Goal: Task Accomplishment & Management: Use online tool/utility

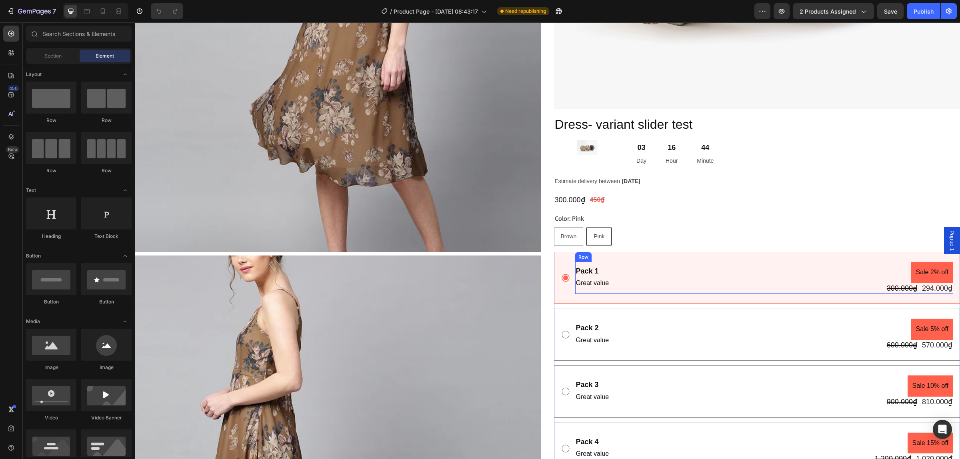
scroll to position [400, 0]
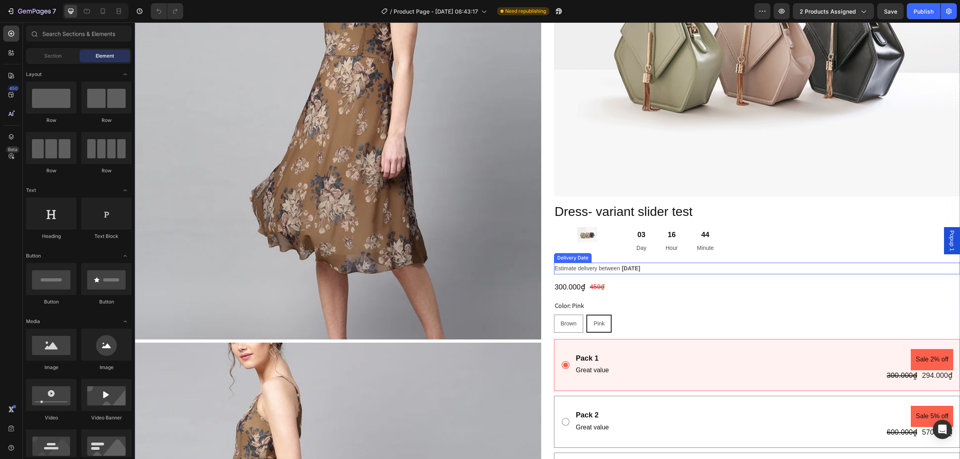
click at [610, 265] on span "Estimate delivery between" at bounding box center [587, 268] width 65 height 6
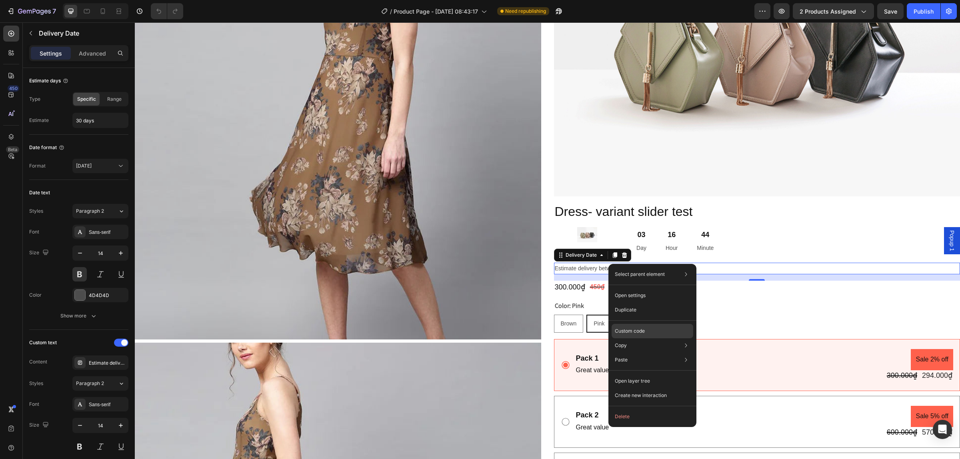
click at [655, 353] on div "Custom code" at bounding box center [652, 360] width 82 height 14
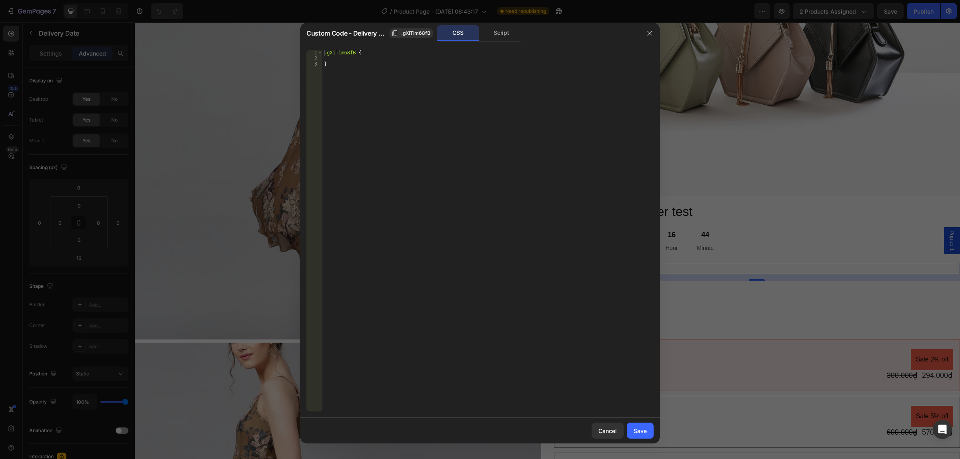
click at [519, 34] on div "Script" at bounding box center [501, 33] width 42 height 16
type textarea "//const currentElement = document.getElementsByClassName('gXiTim68fB');"
click at [535, 51] on div "//const currentElement = document.getElementsByClassName('gXiTim68fB');" at bounding box center [487, 231] width 331 height 362
paste textarea "});"
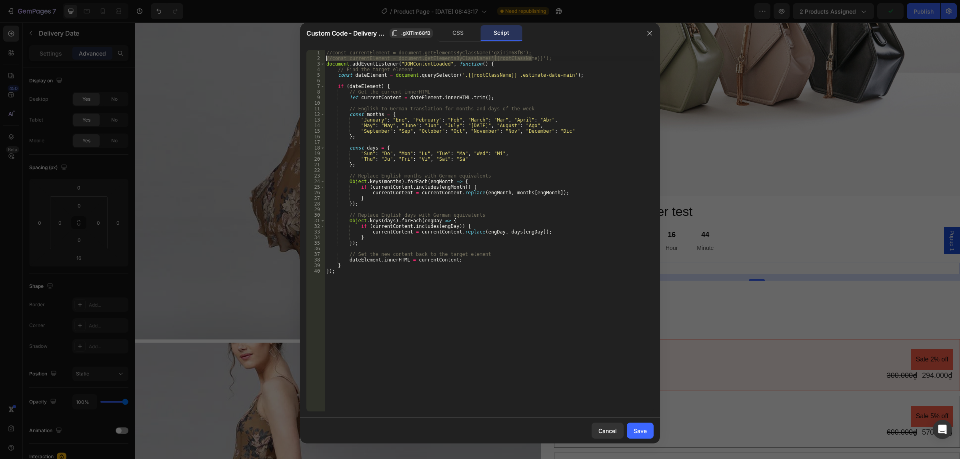
drag, startPoint x: 544, startPoint y: 56, endPoint x: 323, endPoint y: 60, distance: 220.8
click at [323, 60] on div "}); 1 2 3 4 5 6 7 8 9 10 11 12 13 14 15 16 17 18 19 20 21 22 23 24 25 26 27 28 …" at bounding box center [479, 231] width 347 height 362
type textarea "//const currentElement = document.getElementsByClassName('{{rootClassName}}');"
type textarea "//const currentElement = document.getElementsByClassName('gXiTim68fB');"
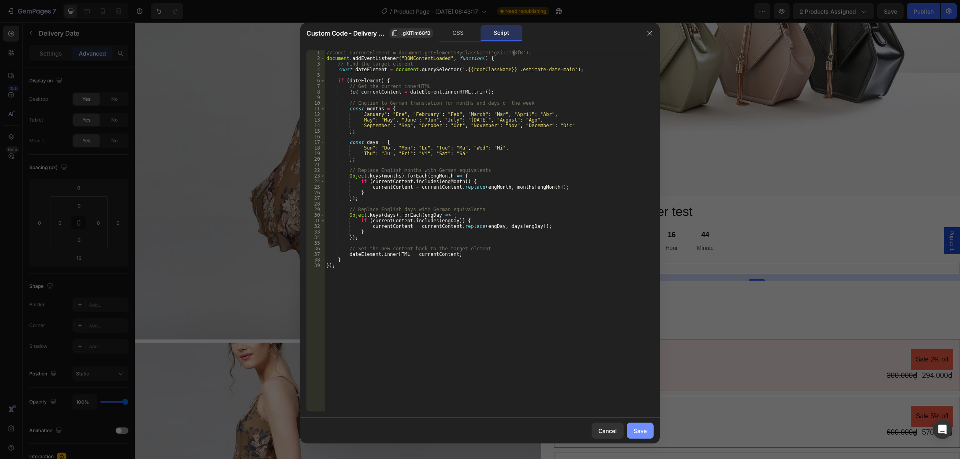
click at [648, 433] on button "Save" at bounding box center [640, 431] width 27 height 16
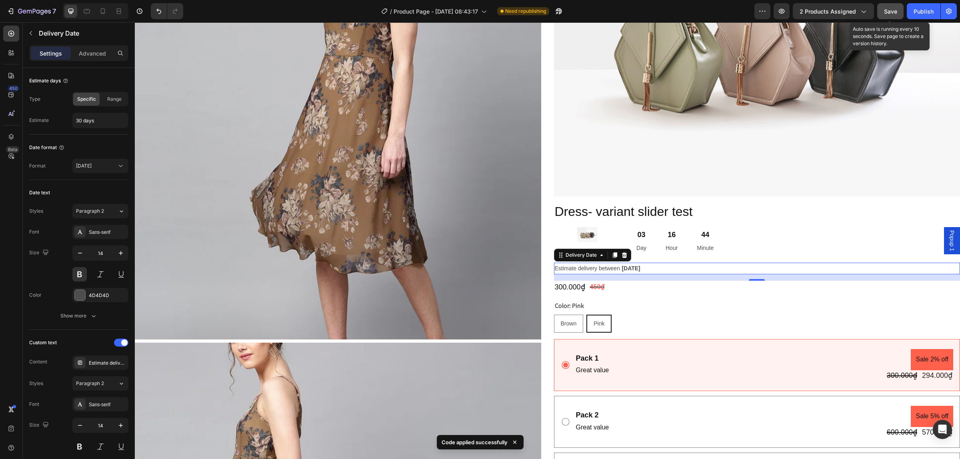
click at [892, 11] on span "Save" at bounding box center [890, 11] width 13 height 7
click at [785, 14] on icon "button" at bounding box center [781, 11] width 8 height 8
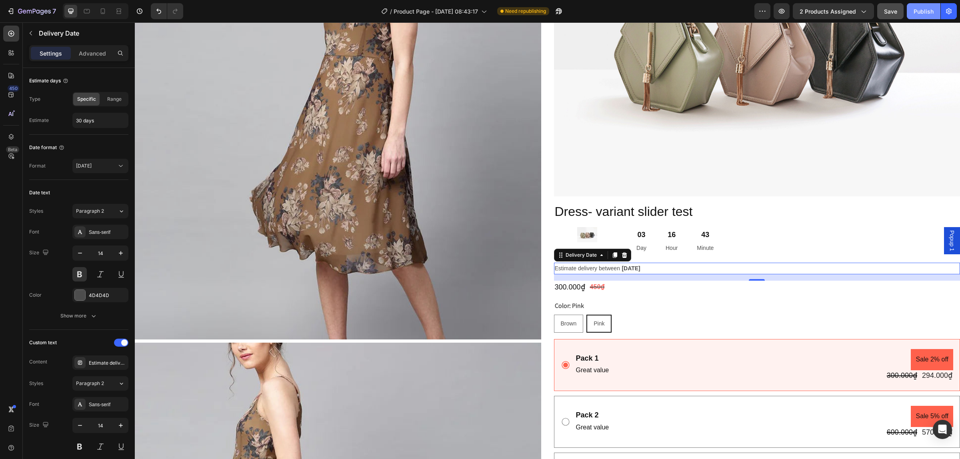
click at [932, 12] on div "Publish" at bounding box center [923, 11] width 20 height 8
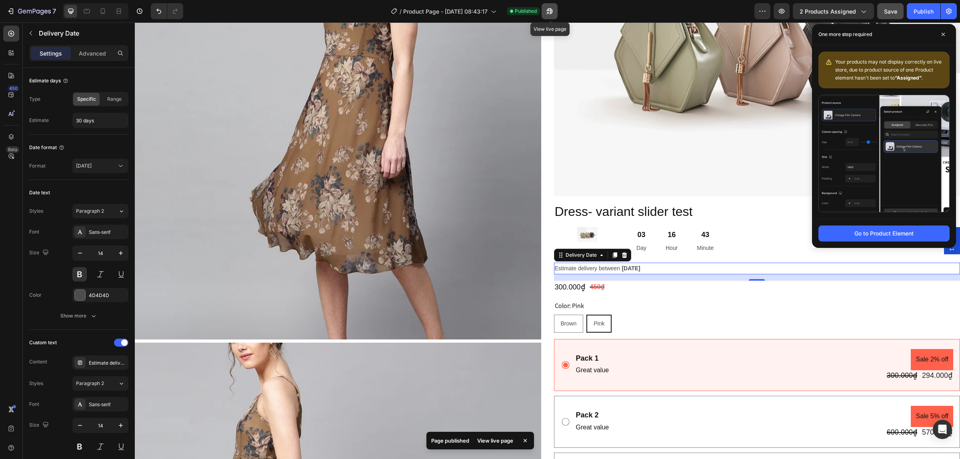
click at [548, 8] on icon "button" at bounding box center [549, 11] width 8 height 8
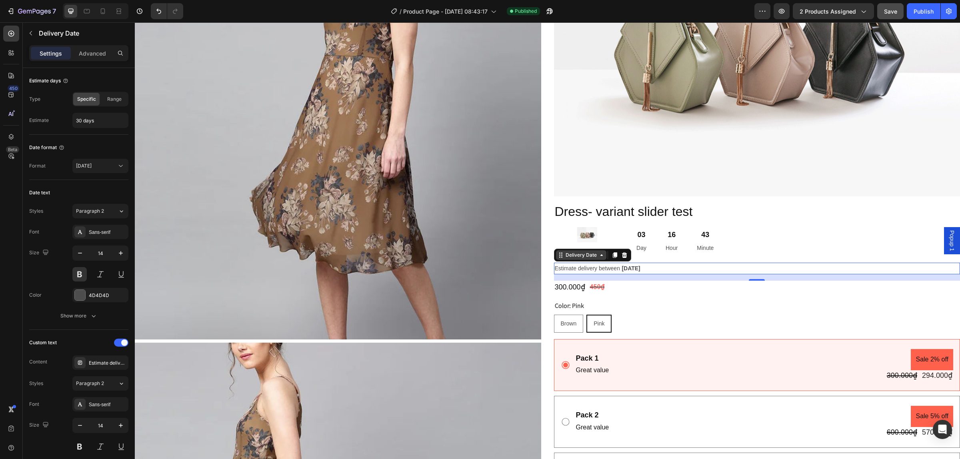
click at [592, 254] on div "Delivery Date" at bounding box center [581, 255] width 34 height 7
click at [92, 170] on span "[DATE]" at bounding box center [84, 165] width 16 height 7
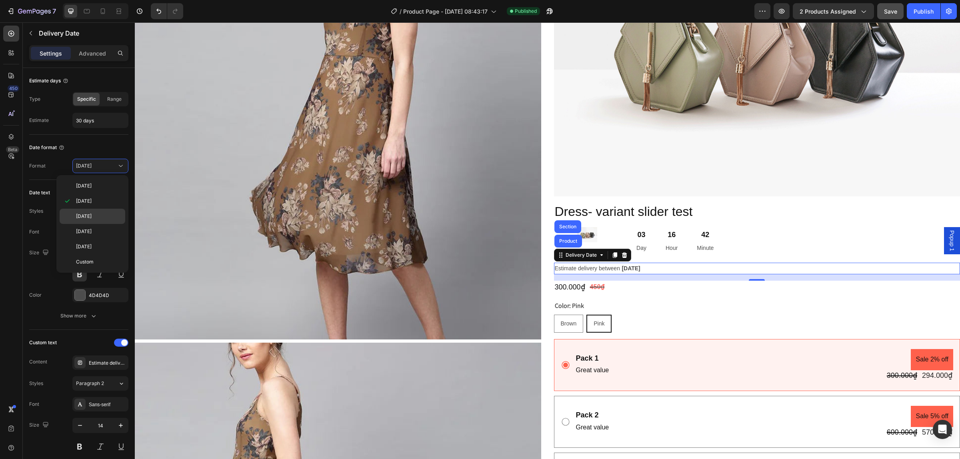
click at [92, 216] on span "[DATE]" at bounding box center [84, 216] width 16 height 7
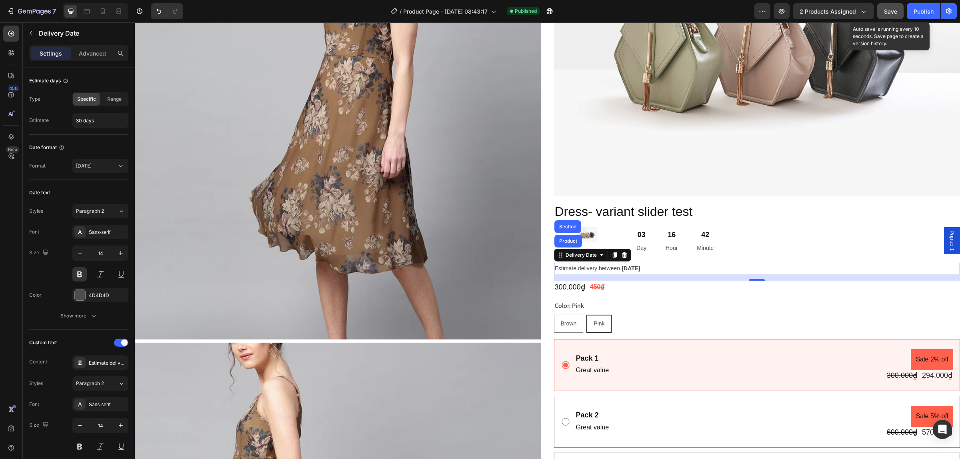
drag, startPoint x: 891, startPoint y: 9, endPoint x: 741, endPoint y: 4, distance: 149.6
click at [891, 9] on span "Save" at bounding box center [890, 11] width 13 height 7
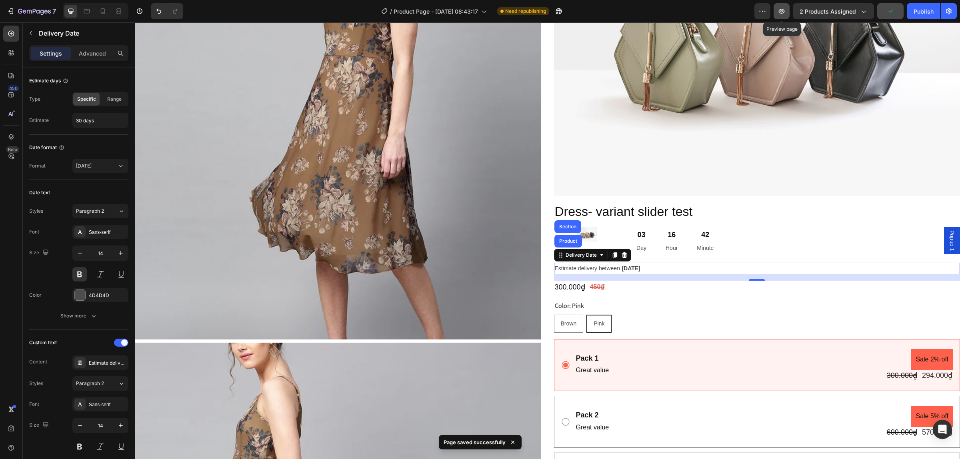
click at [780, 13] on icon "button" at bounding box center [781, 11] width 8 height 8
